Goal: Task Accomplishment & Management: Manage account settings

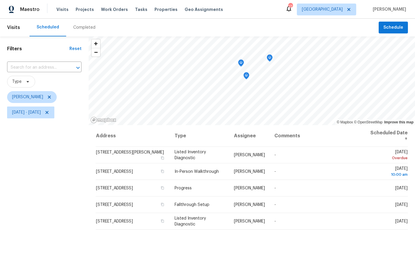
scroll to position [22, 0]
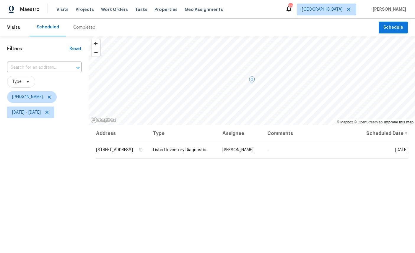
click at [0, 0] on icon at bounding box center [0, 0] width 0 height 0
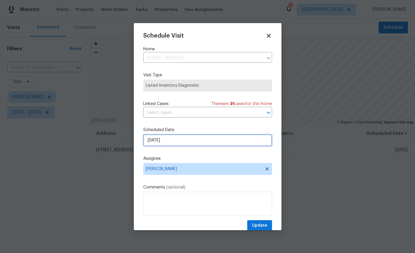
click at [196, 140] on input "[DATE]" at bounding box center [207, 140] width 129 height 12
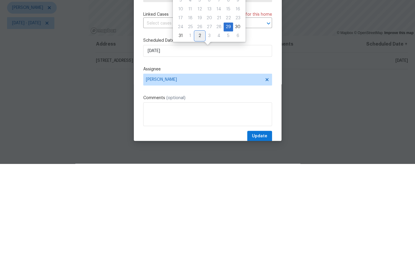
click at [200, 121] on div "2" at bounding box center [199, 125] width 9 height 8
type input "9/2/2025"
select select "8"
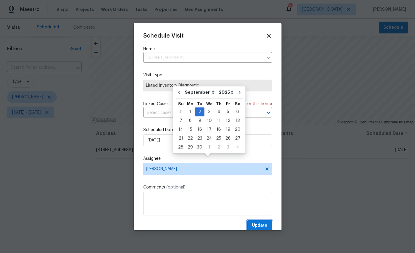
click at [265, 223] on span "Update" at bounding box center [259, 225] width 15 height 7
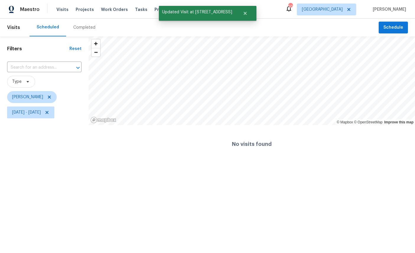
scroll to position [0, 0]
click at [53, 107] on span "Mon, Aug 25 - Fri, Aug 29" at bounding box center [30, 112] width 47 height 12
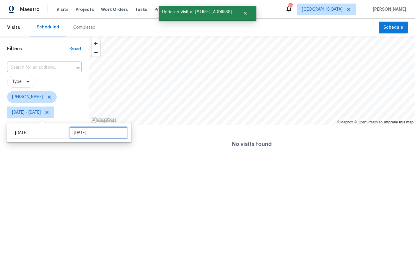
click at [89, 133] on input "Fri, Aug 29" at bounding box center [98, 133] width 58 height 12
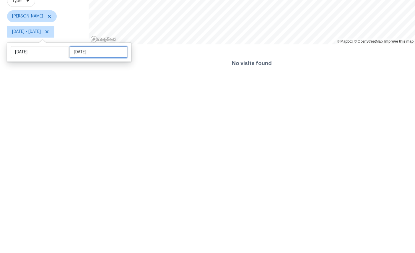
select select "7"
select select "2025"
select select "8"
select select "2025"
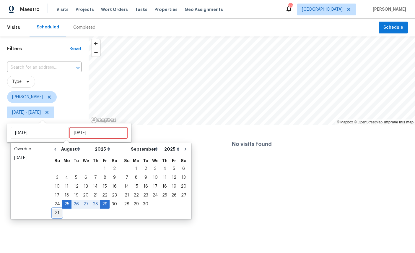
click at [56, 212] on div "31" at bounding box center [57, 213] width 10 height 8
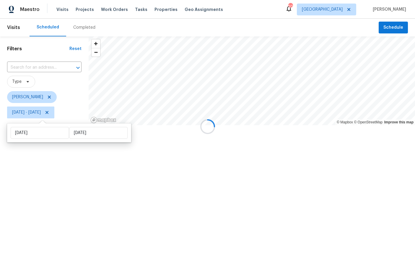
type input "Sun, Aug 31"
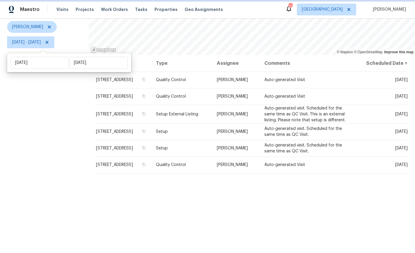
scroll to position [70, 0]
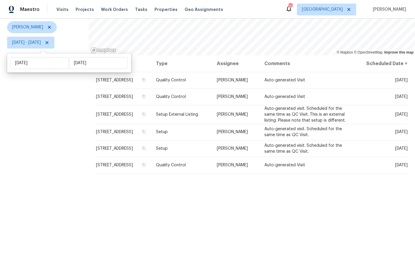
click at [37, 169] on div "Filters Reset ​ Type William Sparks Mon, Aug 25 - Sun, Aug 31" at bounding box center [44, 112] width 89 height 291
click at [0, 0] on icon at bounding box center [0, 0] width 0 height 0
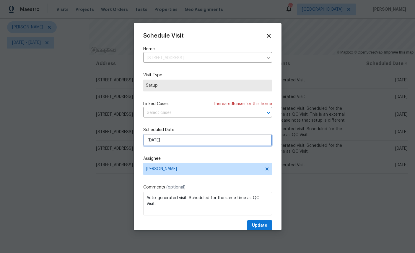
click at [190, 142] on input "8/30/2025" at bounding box center [207, 140] width 129 height 12
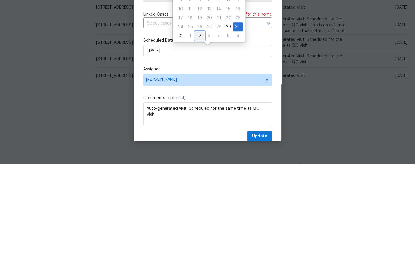
click at [198, 121] on div "2" at bounding box center [199, 125] width 9 height 8
type input "9/2/2025"
select select "8"
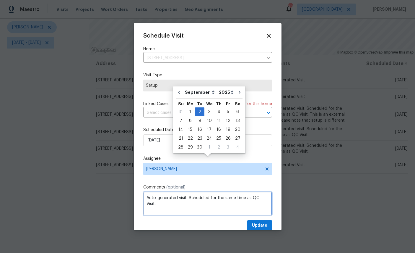
click at [214, 214] on textarea "Auto-generated visit. Scheduled for the same time as QC Visit." at bounding box center [207, 203] width 129 height 24
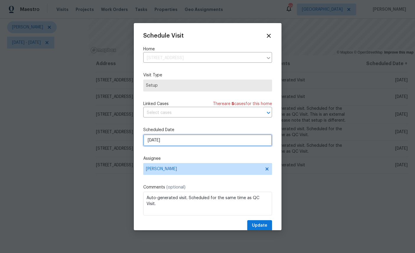
click at [192, 140] on input "9/2/2025" at bounding box center [207, 140] width 129 height 12
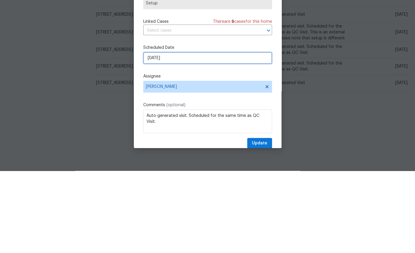
select select "8"
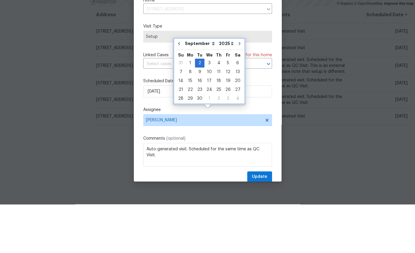
click at [180, 90] on icon "Go to previous month" at bounding box center [179, 92] width 5 height 5
type input "[DATE]"
select select "7"
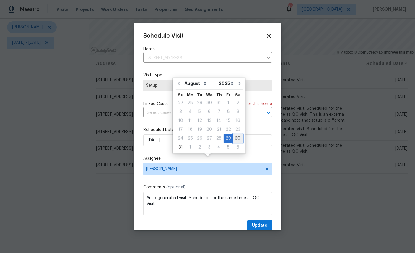
click at [235, 134] on div "30" at bounding box center [237, 138] width 9 height 8
type input "8/30/2025"
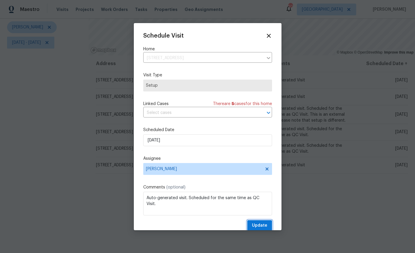
click at [263, 225] on span "Update" at bounding box center [259, 225] width 15 height 7
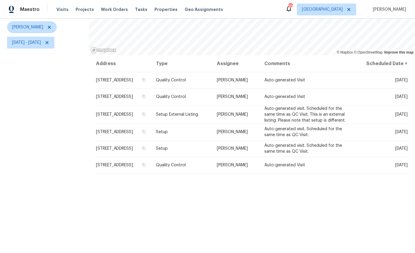
click at [0, 0] on icon at bounding box center [0, 0] width 0 height 0
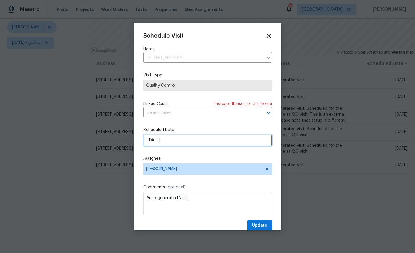
click at [196, 139] on input "8/30/2025" at bounding box center [207, 140] width 129 height 12
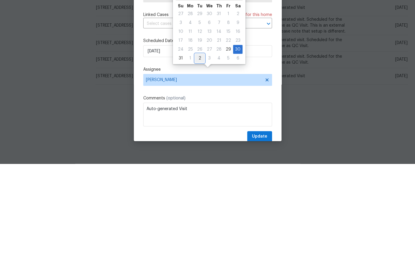
click at [198, 143] on div "2" at bounding box center [199, 147] width 9 height 8
type input "9/2/2025"
select select "8"
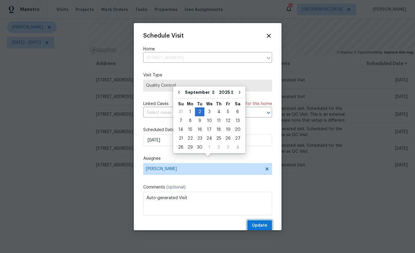
click at [264, 227] on span "Update" at bounding box center [259, 225] width 15 height 7
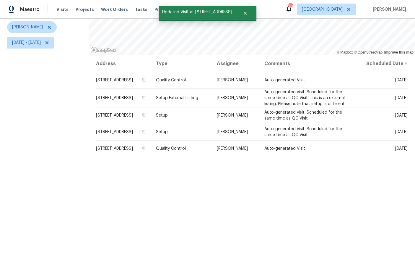
click at [0, 0] on icon at bounding box center [0, 0] width 0 height 0
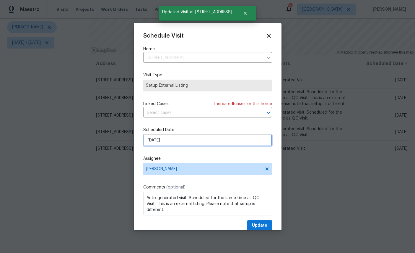
click at [195, 140] on input "8/30/2025" at bounding box center [207, 140] width 129 height 12
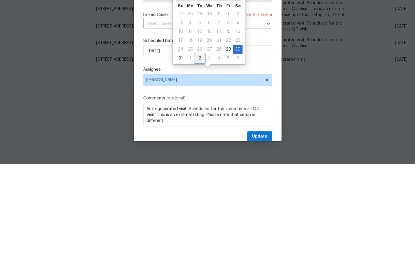
click at [199, 143] on div "2" at bounding box center [199, 147] width 9 height 8
type input "9/2/2025"
select select "8"
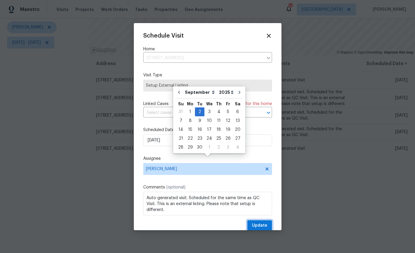
click at [261, 226] on span "Update" at bounding box center [259, 225] width 15 height 7
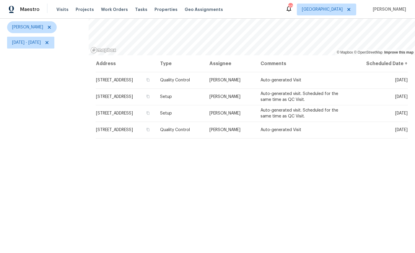
click at [0, 0] on icon at bounding box center [0, 0] width 0 height 0
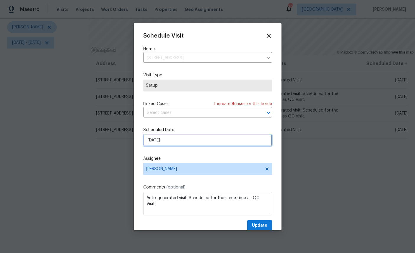
click at [196, 141] on input "8/30/2025" at bounding box center [207, 140] width 129 height 12
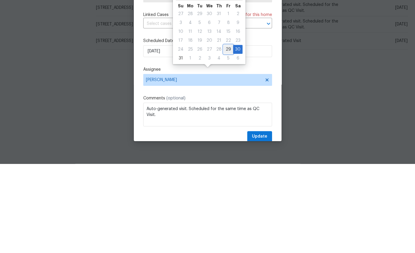
click at [224, 134] on div "29" at bounding box center [228, 138] width 9 height 8
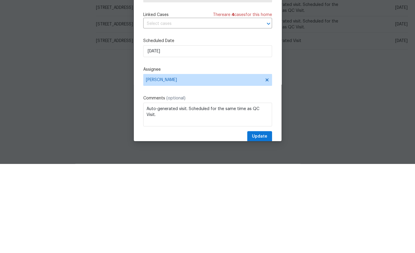
type input "[DATE]"
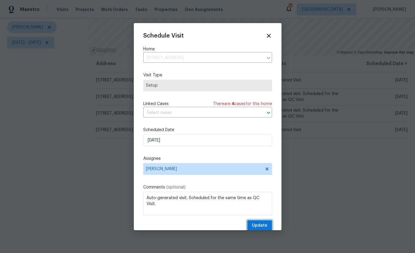
click at [259, 225] on span "Update" at bounding box center [259, 225] width 15 height 7
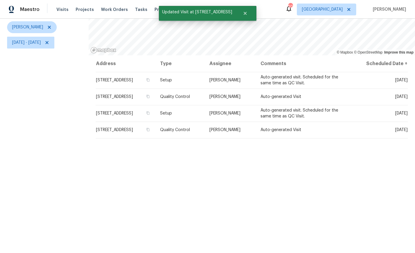
click at [0, 0] on icon at bounding box center [0, 0] width 0 height 0
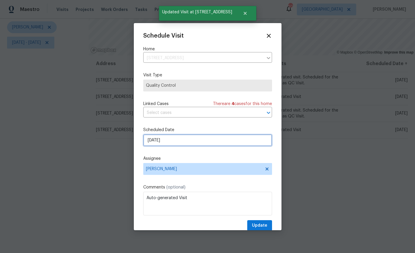
click at [204, 140] on input "8/30/2025" at bounding box center [207, 140] width 129 height 12
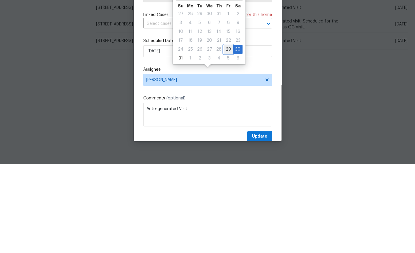
click at [224, 134] on div "29" at bounding box center [228, 138] width 9 height 8
type input "[DATE]"
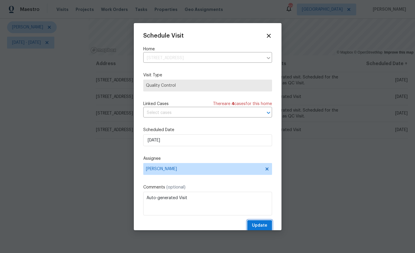
click at [262, 224] on span "Update" at bounding box center [259, 225] width 15 height 7
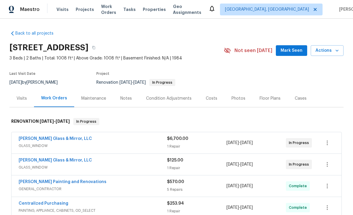
click at [289, 46] on button "Mark Seen" at bounding box center [291, 50] width 31 height 11
click at [239, 98] on div "Photos" at bounding box center [238, 98] width 14 height 6
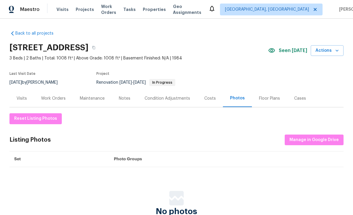
click at [240, 53] on div "[STREET_ADDRESS]" at bounding box center [138, 47] width 258 height 15
click at [21, 99] on div "Visits" at bounding box center [22, 98] width 10 height 6
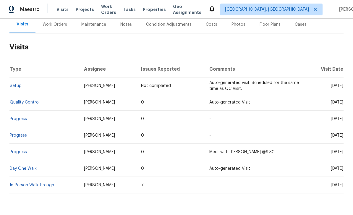
scroll to position [74, 0]
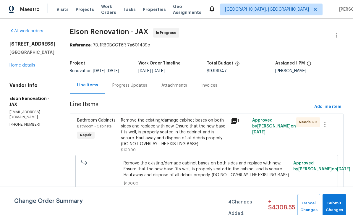
click at [19, 68] on div "5453 S Bend Cir N Jacksonville, FL 32207 Home details" at bounding box center [32, 54] width 46 height 27
click at [24, 67] on link "Home details" at bounding box center [22, 65] width 26 height 4
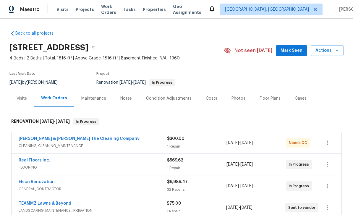
click at [238, 98] on div "Photos" at bounding box center [238, 98] width 14 height 6
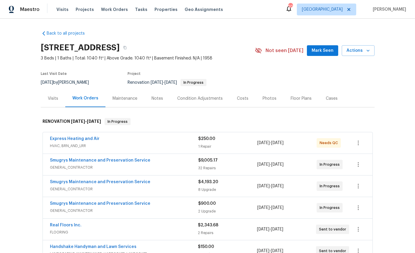
click at [278, 93] on div "Photos" at bounding box center [270, 98] width 28 height 17
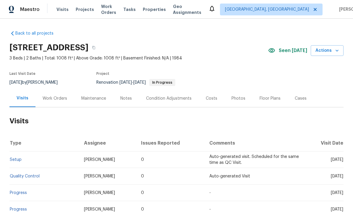
click at [323, 49] on span "Actions" at bounding box center [326, 50] width 23 height 7
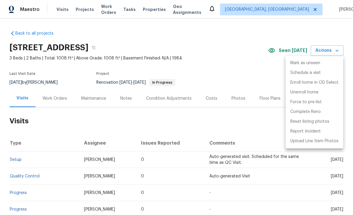
click at [53, 97] on div at bounding box center [176, 107] width 353 height 215
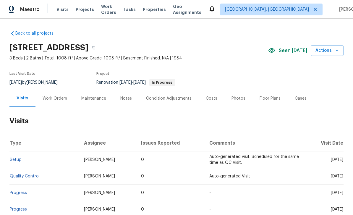
click at [58, 94] on div "Work Orders" at bounding box center [54, 98] width 39 height 17
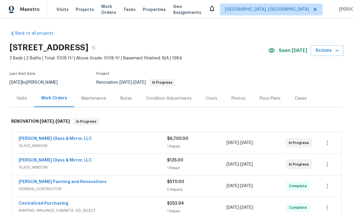
click at [321, 50] on span "Actions" at bounding box center [326, 50] width 23 height 7
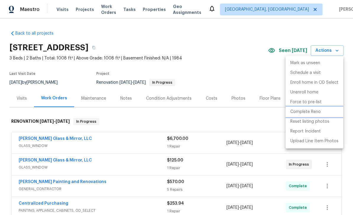
click at [308, 112] on p "Complete Reno" at bounding box center [305, 112] width 30 height 6
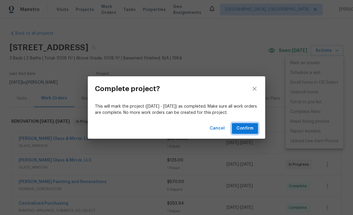
click at [249, 127] on span "Confirm" at bounding box center [244, 128] width 17 height 7
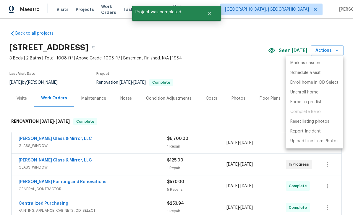
click at [248, 53] on div at bounding box center [176, 107] width 353 height 215
